Goal: Check status: Check status

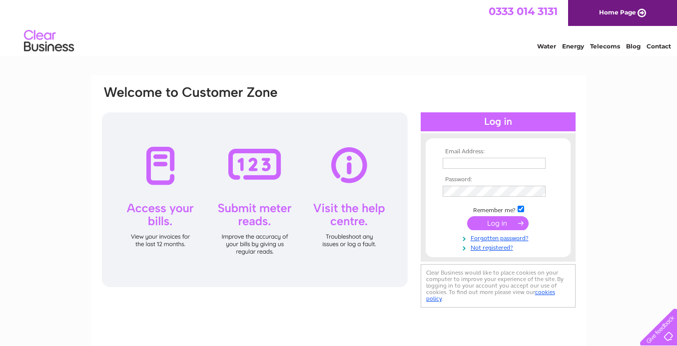
type input "thurlbyclub@btconnect.com"
click at [491, 226] on input "submit" at bounding box center [497, 223] width 61 height 14
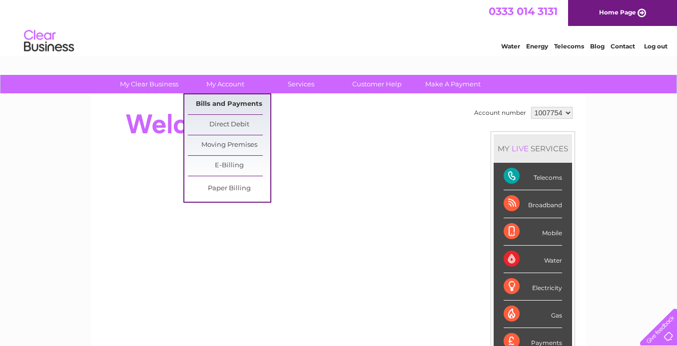
click at [232, 104] on link "Bills and Payments" at bounding box center [229, 104] width 82 height 20
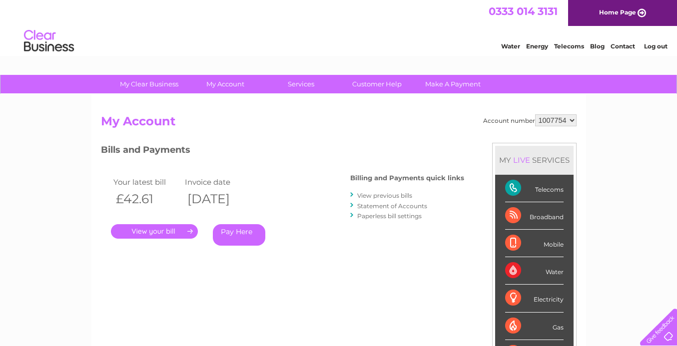
click at [159, 229] on link "." at bounding box center [154, 231] width 87 height 14
click at [653, 46] on link "Log out" at bounding box center [655, 45] width 23 height 7
